Goal: Task Accomplishment & Management: Use online tool/utility

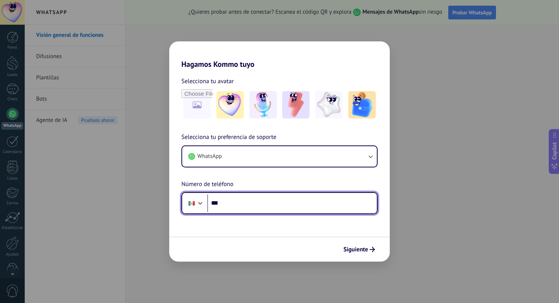
click at [229, 202] on input "***" at bounding box center [292, 203] width 170 height 17
type input "**********"
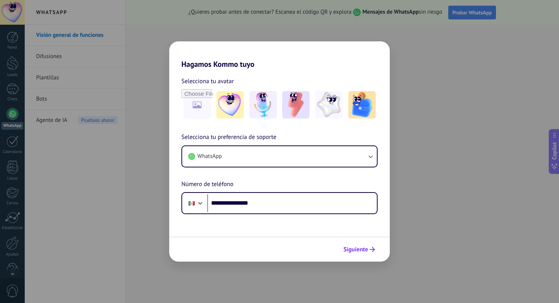
click at [356, 251] on span "Siguiente" at bounding box center [355, 249] width 25 height 5
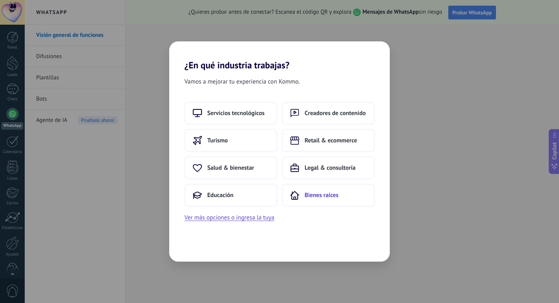
click at [327, 199] on span "Bienes raíces" at bounding box center [322, 196] width 34 height 8
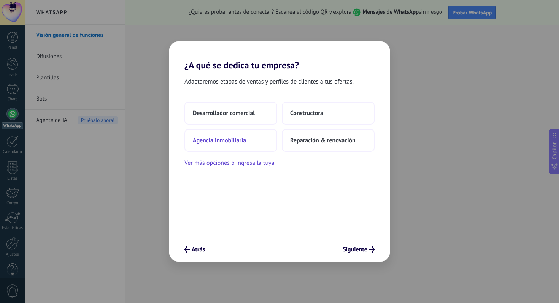
click at [248, 142] on button "Agencia inmobiliaria" at bounding box center [230, 140] width 93 height 23
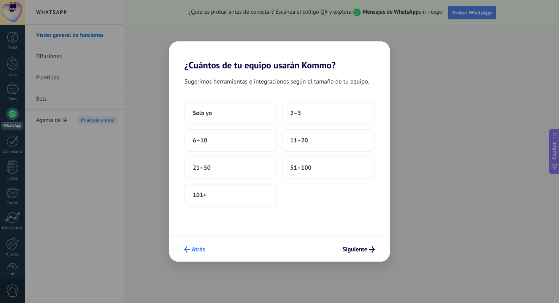
click at [200, 248] on span "Atrás" at bounding box center [198, 249] width 13 height 5
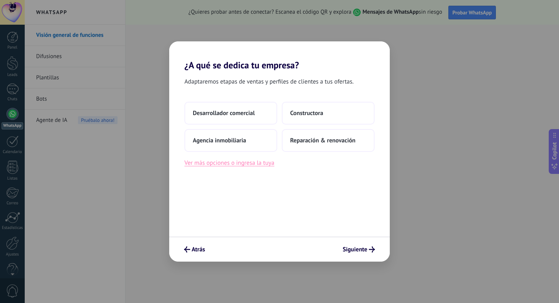
click at [242, 164] on button "Ver más opciones o ingresa la tuya" at bounding box center [229, 163] width 90 height 10
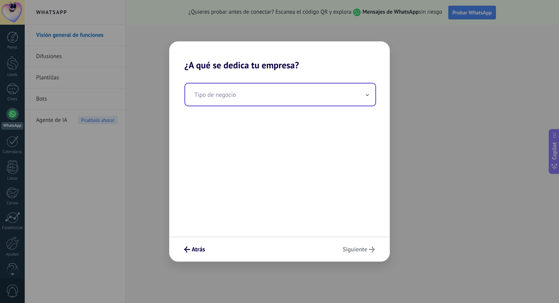
click at [271, 98] on input "text" at bounding box center [280, 95] width 190 height 22
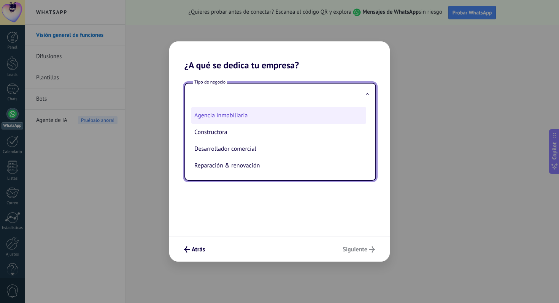
click at [241, 118] on li "Agencia inmobiliaria" at bounding box center [278, 115] width 175 height 17
type input "**********"
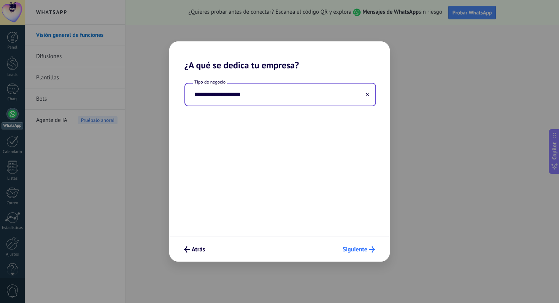
click at [359, 252] on span "Siguiente" at bounding box center [355, 249] width 25 height 5
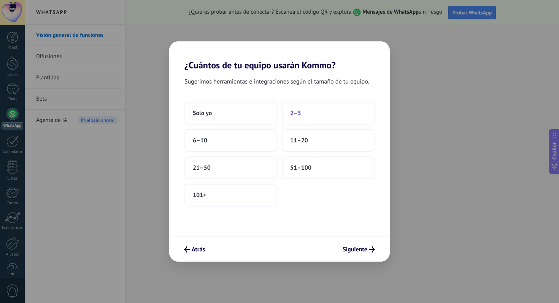
click at [315, 107] on button "2–5" at bounding box center [328, 113] width 93 height 23
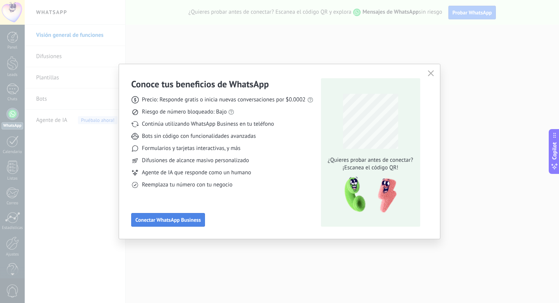
click at [178, 216] on button "Conectar WhatsApp Business" at bounding box center [168, 220] width 74 height 14
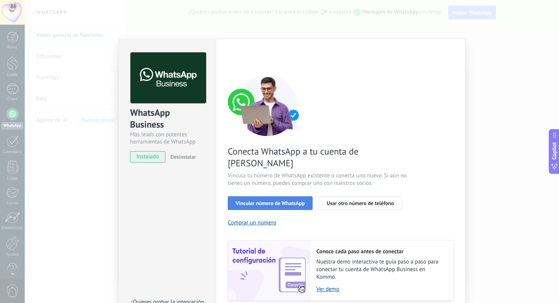
click at [260, 201] on span "Vincular número de WhatsApp" at bounding box center [270, 203] width 69 height 5
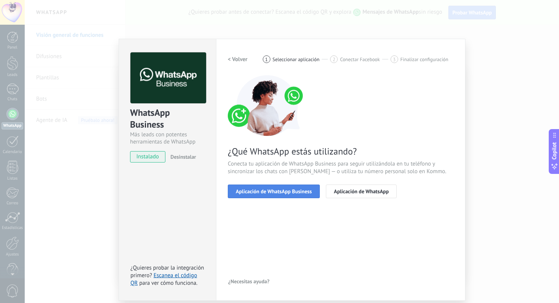
click at [262, 192] on span "Aplicación de WhatsApp Business" at bounding box center [274, 191] width 76 height 5
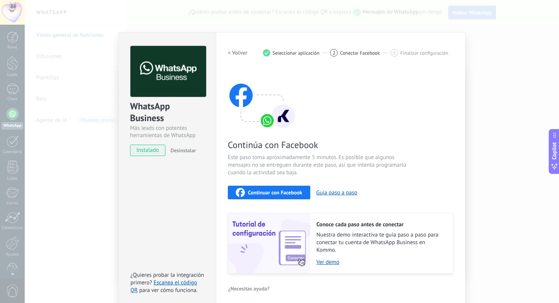
scroll to position [11, 0]
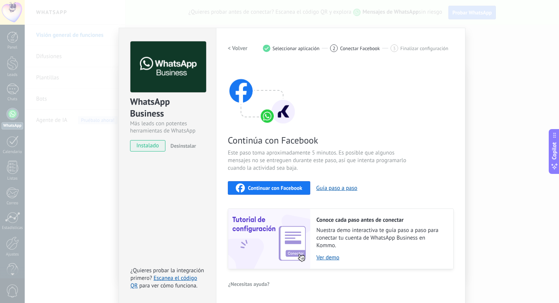
click at [288, 187] on span "Continuar con Facebook" at bounding box center [275, 188] width 54 height 5
click at [184, 279] on link "Escanea el código QR" at bounding box center [163, 282] width 67 height 15
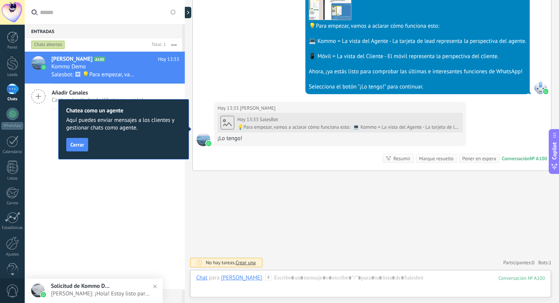
scroll to position [304, 0]
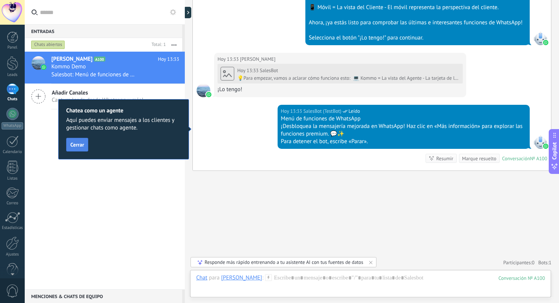
click at [80, 144] on span "Cerrar" at bounding box center [77, 144] width 14 height 5
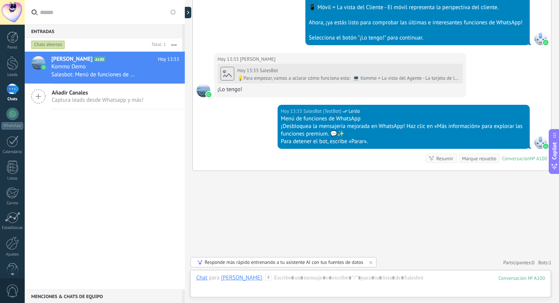
click at [47, 43] on div "Chats abiertos" at bounding box center [48, 44] width 34 height 9
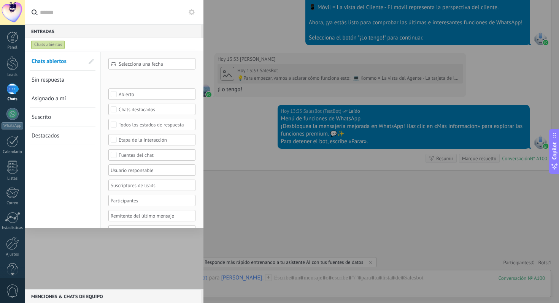
click at [47, 43] on div "Chats abiertos" at bounding box center [48, 44] width 34 height 9
